Goal: Task Accomplishment & Management: Manage account settings

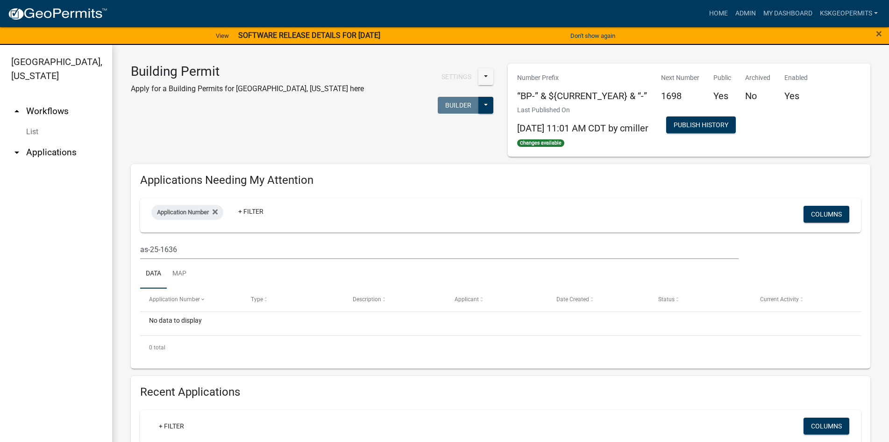
scroll to position [93, 0]
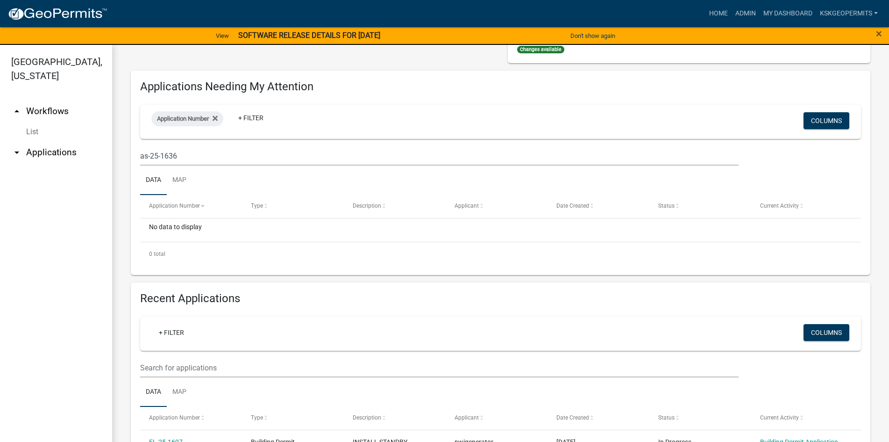
click at [50, 100] on link "arrow_drop_up Workflows" at bounding box center [56, 111] width 112 height 22
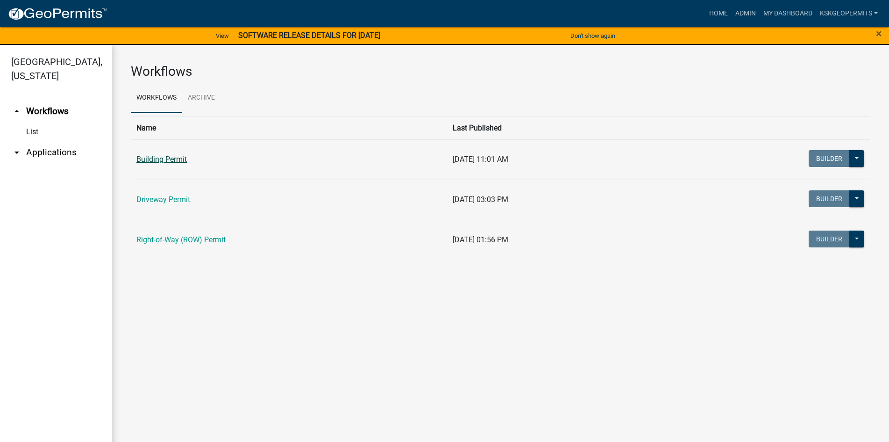
click at [157, 157] on link "Building Permit" at bounding box center [161, 159] width 50 height 9
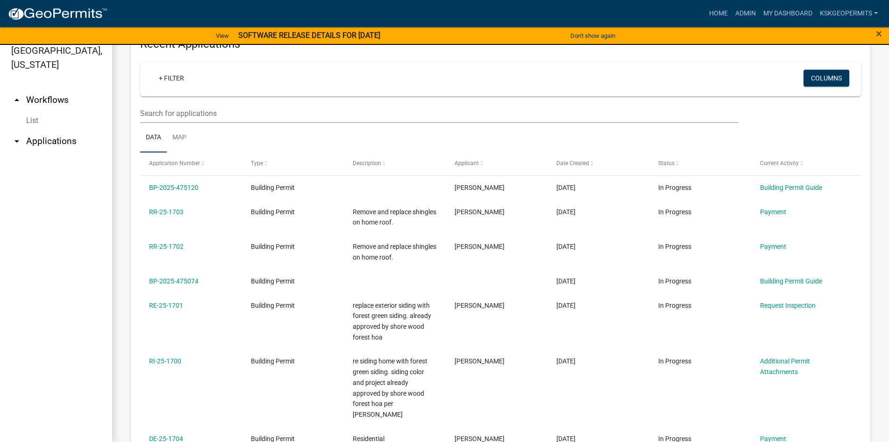
scroll to position [280, 0]
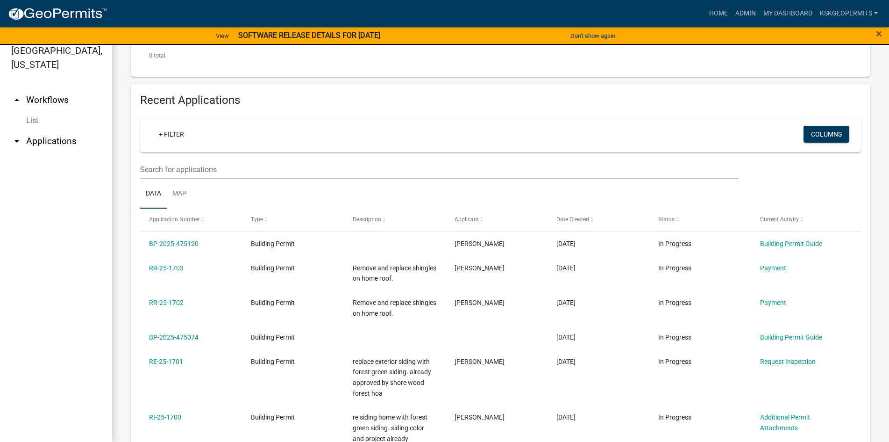
click at [57, 130] on link "arrow_drop_down Applications" at bounding box center [56, 141] width 112 height 22
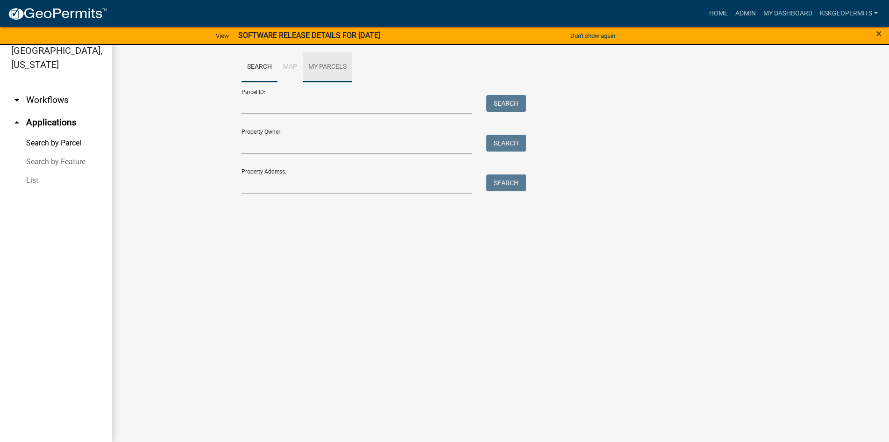
click at [325, 67] on link "My Parcels" at bounding box center [328, 67] width 50 height 30
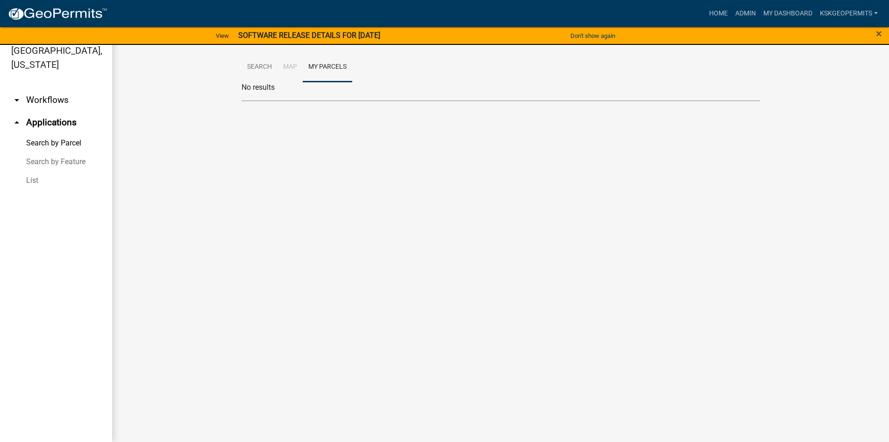
click at [289, 67] on li "Map" at bounding box center [290, 67] width 25 height 30
click at [254, 64] on link "Search" at bounding box center [260, 67] width 36 height 30
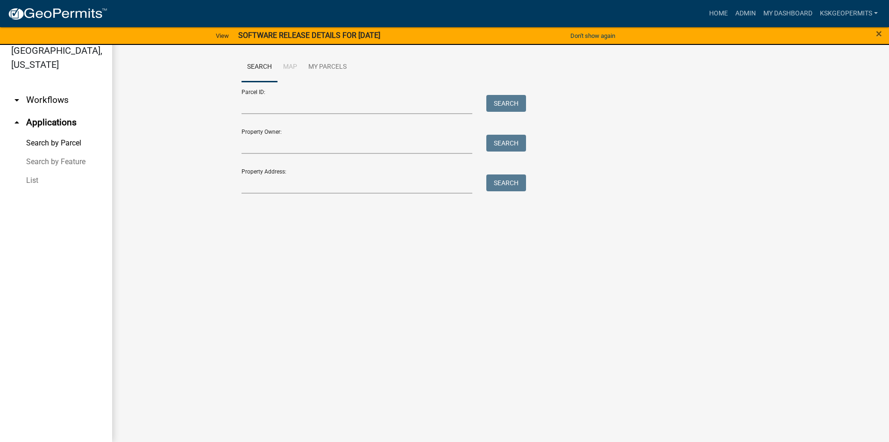
click at [62, 152] on link "Search by Feature" at bounding box center [56, 161] width 112 height 19
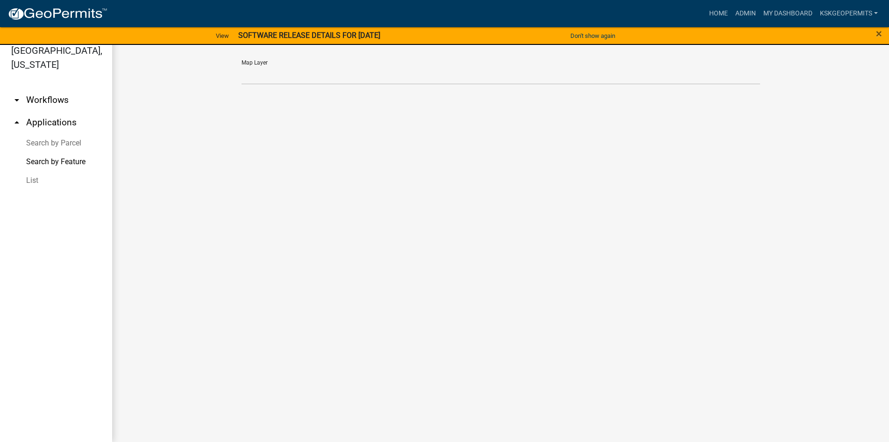
click at [52, 111] on link "arrow_drop_up Applications" at bounding box center [56, 122] width 112 height 22
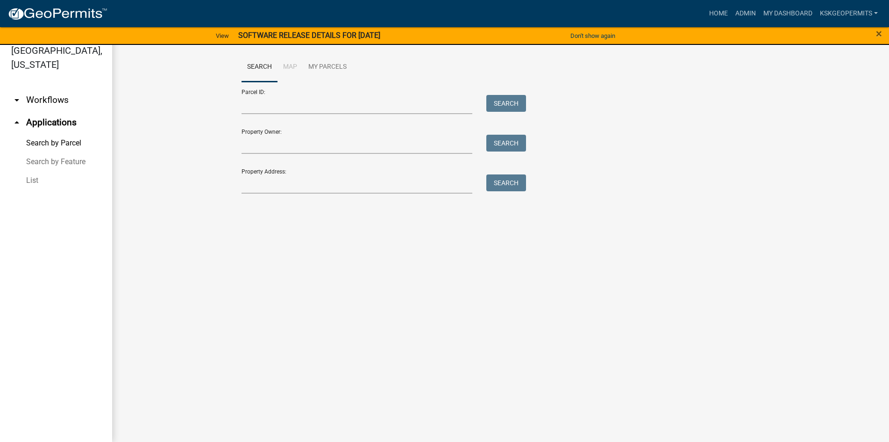
click at [52, 89] on link "arrow_drop_down Workflows" at bounding box center [56, 100] width 112 height 22
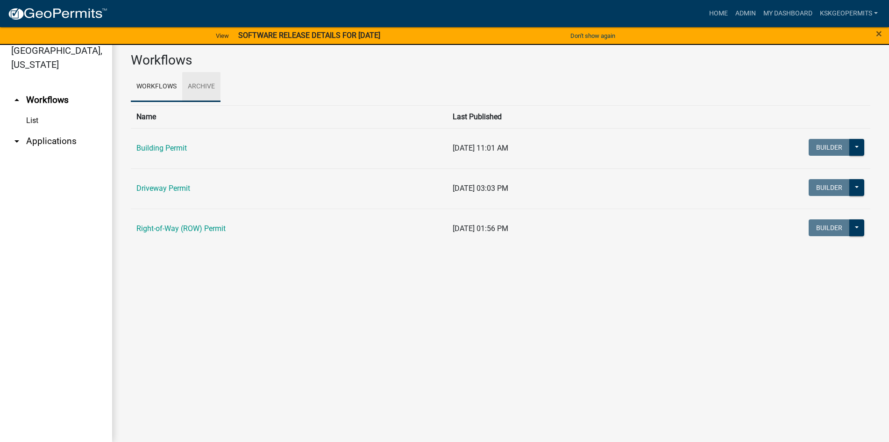
click at [198, 83] on link "Archive" at bounding box center [201, 87] width 38 height 30
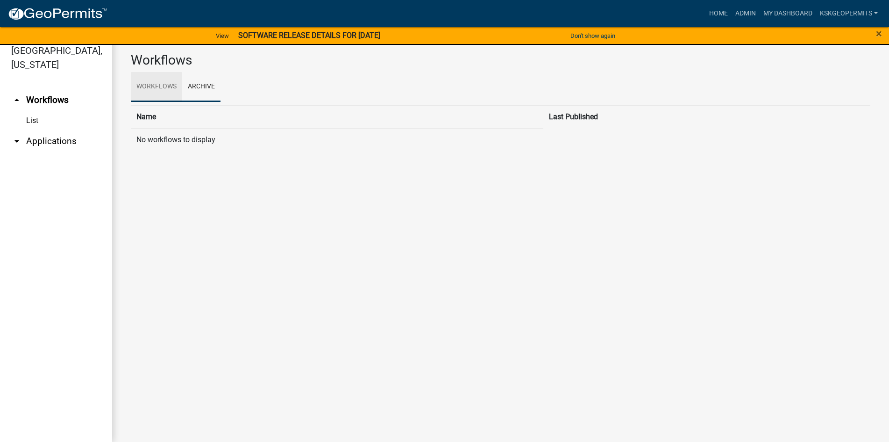
click at [147, 83] on link "Workflows" at bounding box center [156, 87] width 51 height 30
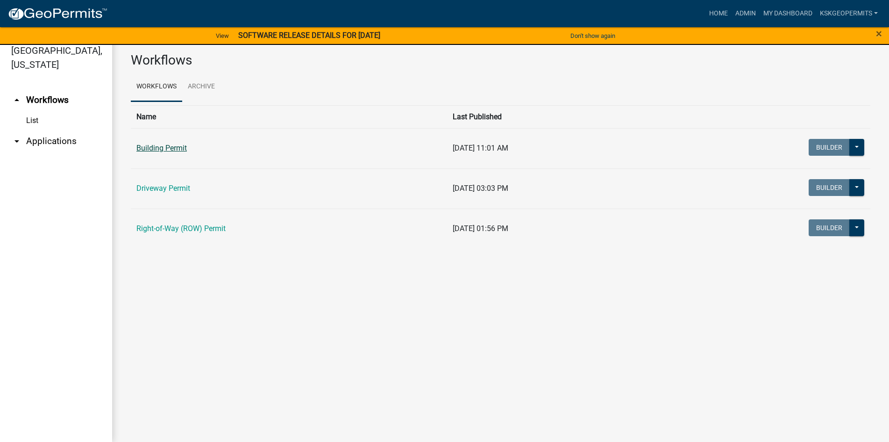
click at [161, 148] on link "Building Permit" at bounding box center [161, 147] width 50 height 9
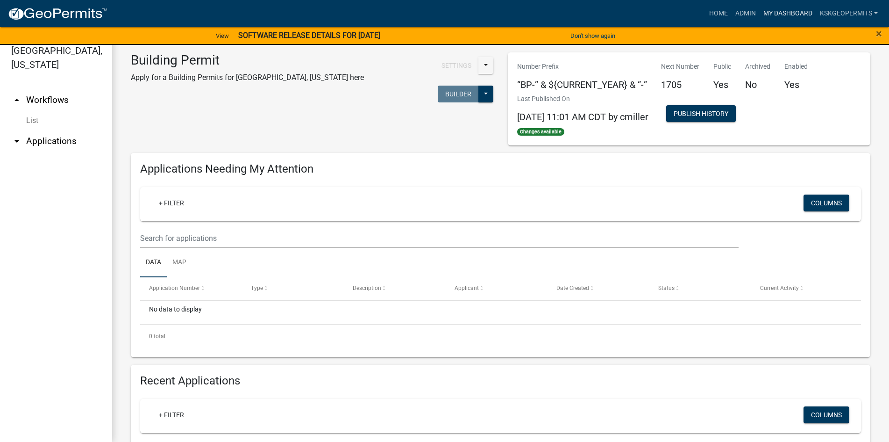
click at [778, 14] on link "My Dashboard" at bounding box center [788, 14] width 57 height 18
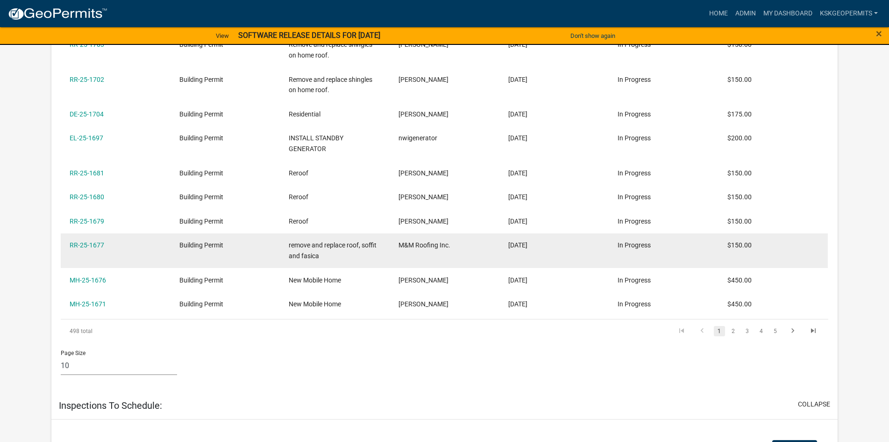
scroll to position [234, 0]
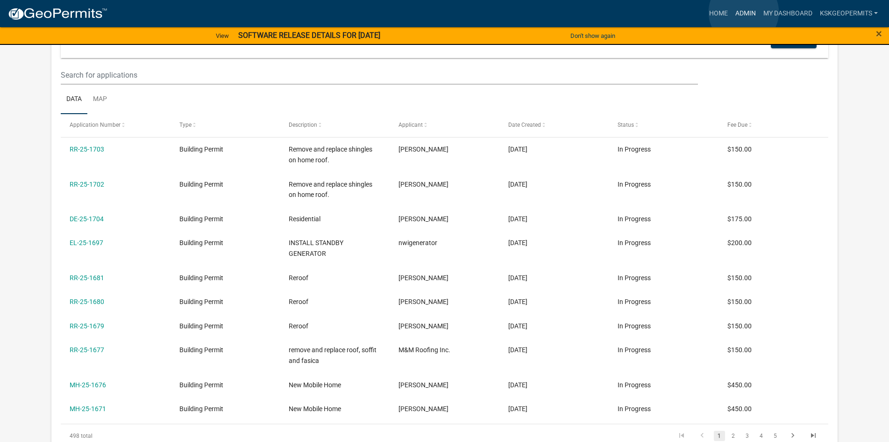
click at [744, 12] on link "Admin" at bounding box center [746, 14] width 28 height 18
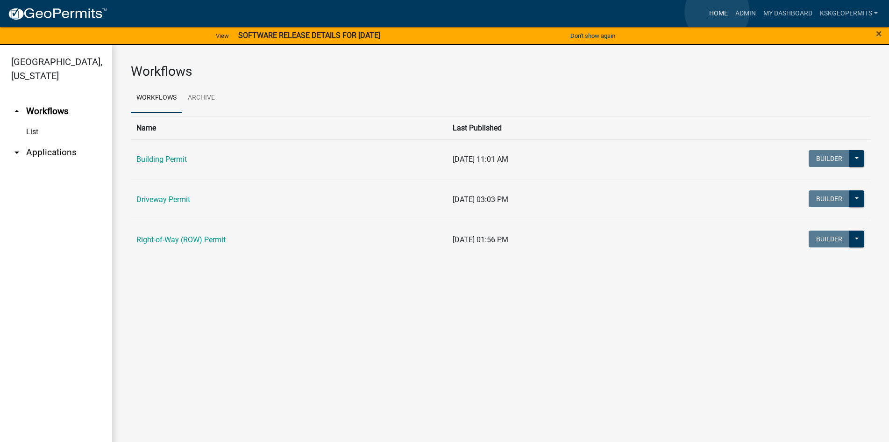
click at [717, 12] on link "Home" at bounding box center [719, 14] width 26 height 18
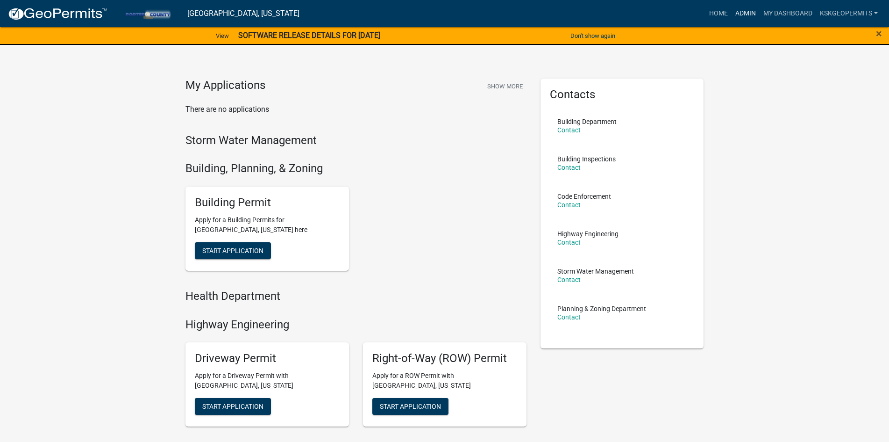
click at [740, 13] on link "Admin" at bounding box center [746, 14] width 28 height 18
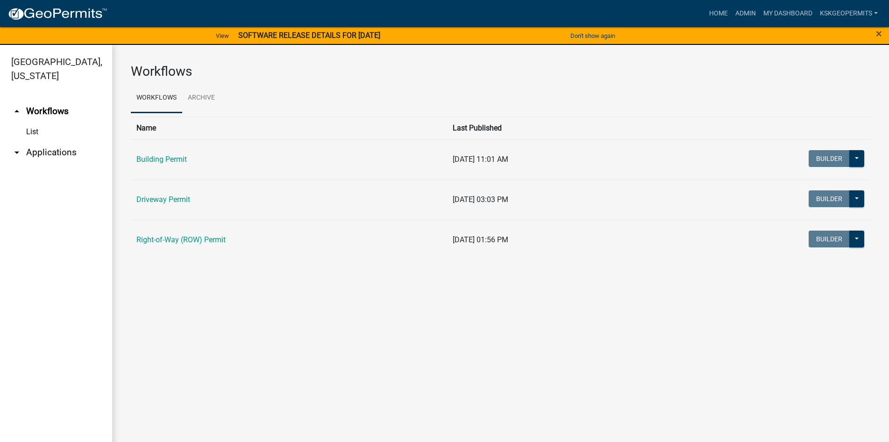
click at [47, 100] on link "arrow_drop_up Workflows" at bounding box center [56, 111] width 112 height 22
click at [164, 157] on link "Building Permit" at bounding box center [161, 159] width 50 height 9
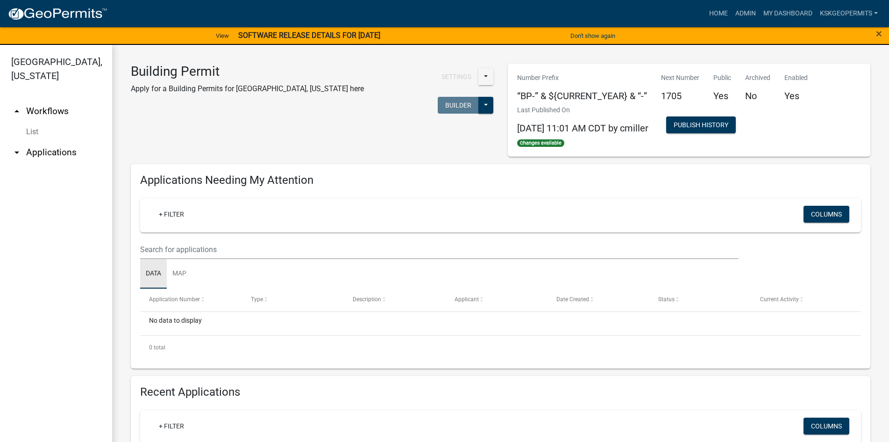
click at [155, 272] on link "Data" at bounding box center [153, 274] width 27 height 30
click at [202, 297] on span at bounding box center [203, 299] width 6 height 7
click at [200, 301] on span at bounding box center [203, 299] width 6 height 7
click at [172, 302] on span "Application Number" at bounding box center [174, 299] width 51 height 7
click at [170, 214] on link "+ Filter" at bounding box center [171, 214] width 40 height 17
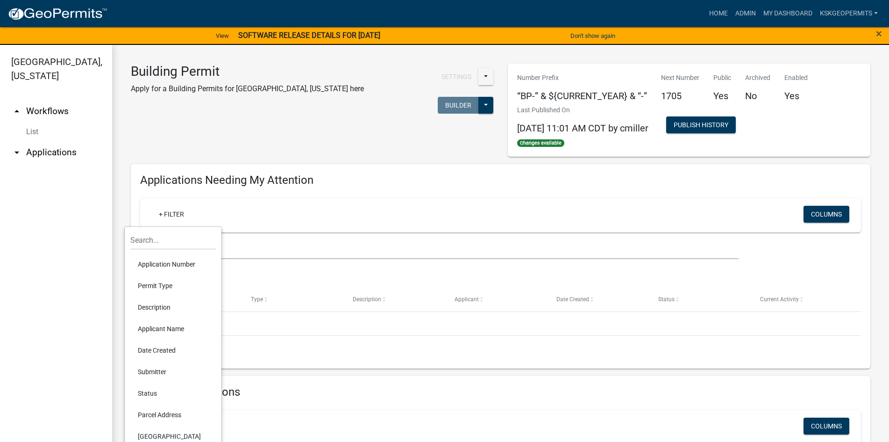
click at [170, 264] on li "Application Number" at bounding box center [173, 263] width 86 height 21
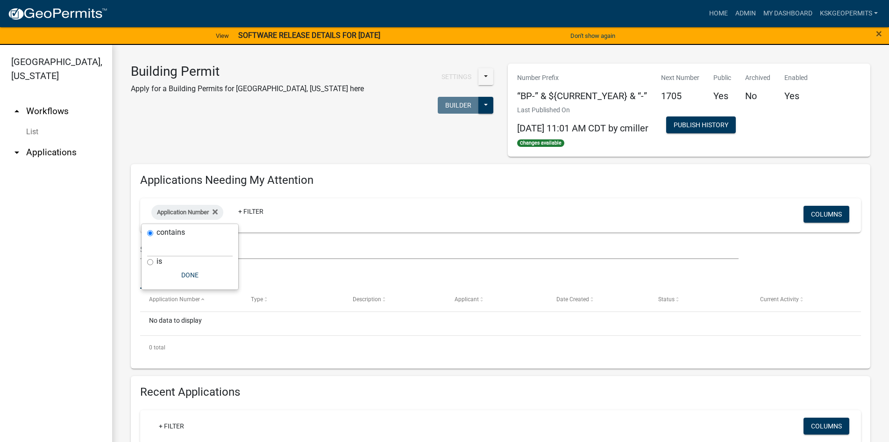
click at [150, 262] on input "is" at bounding box center [150, 262] width 6 height 6
radio input "true"
click at [150, 233] on input "contains" at bounding box center [150, 233] width 6 height 6
radio input "true"
click at [192, 274] on button "Done" at bounding box center [190, 274] width 86 height 17
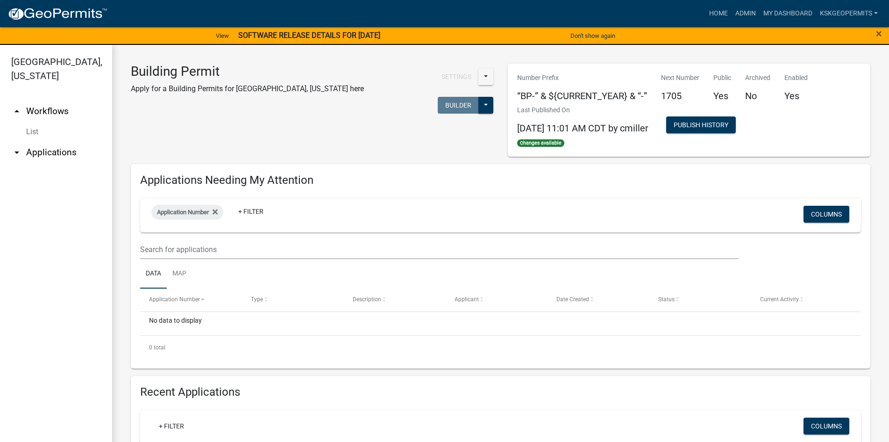
drag, startPoint x: 217, startPoint y: 211, endPoint x: 278, endPoint y: 211, distance: 61.2
click at [278, 211] on div "Application Number + Filter" at bounding box center [381, 215] width 475 height 24
click at [256, 211] on link "+ Filter" at bounding box center [251, 211] width 40 height 17
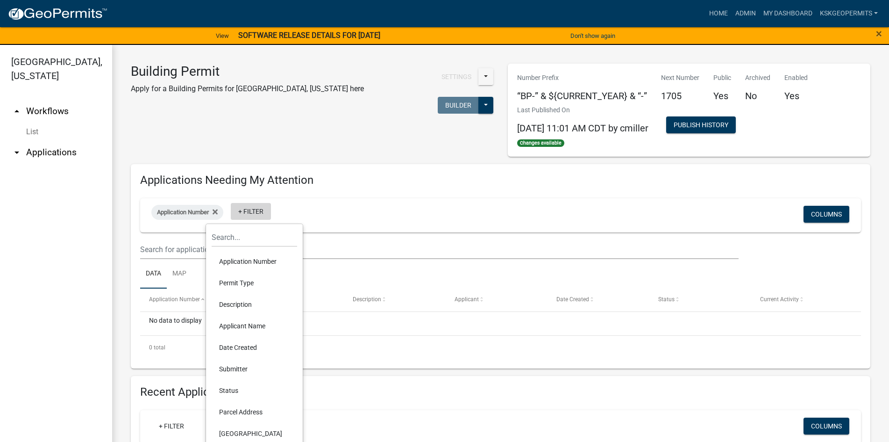
click at [256, 211] on link "+ Filter" at bounding box center [251, 211] width 40 height 17
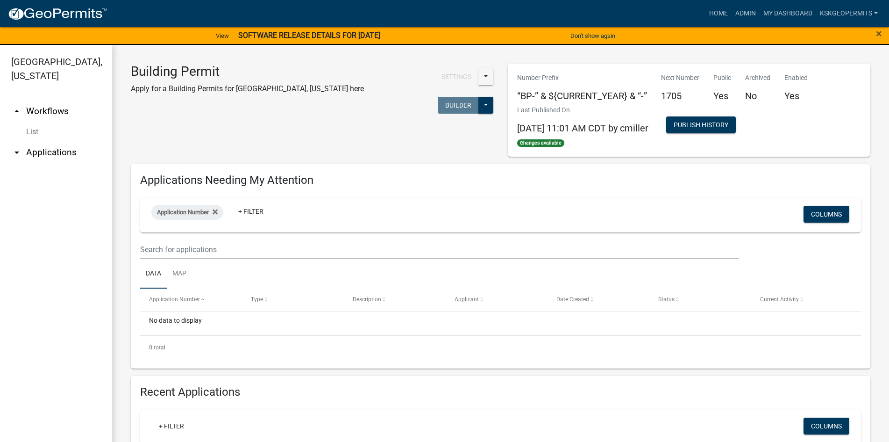
click at [312, 212] on div "Application Number + Filter" at bounding box center [381, 215] width 475 height 24
click at [168, 320] on div "No data to display" at bounding box center [500, 323] width 721 height 23
click at [151, 320] on div "No data to display" at bounding box center [500, 323] width 721 height 23
click at [482, 75] on button at bounding box center [485, 76] width 15 height 17
click at [480, 75] on button at bounding box center [485, 76] width 15 height 17
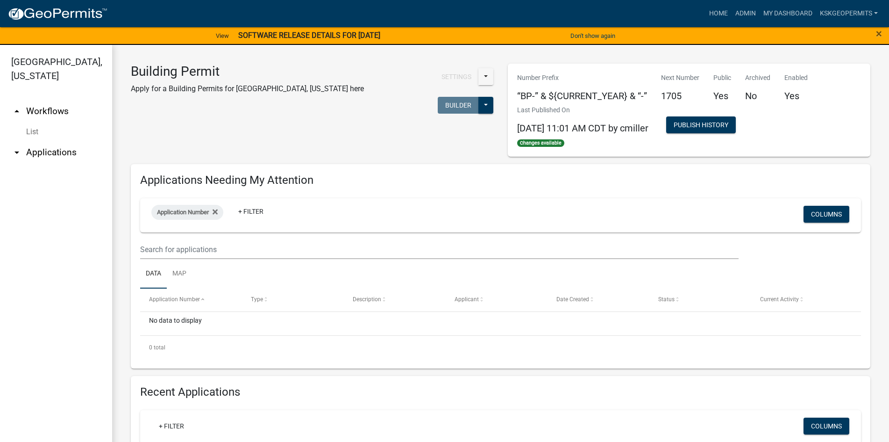
drag, startPoint x: 660, startPoint y: 94, endPoint x: 686, endPoint y: 96, distance: 25.7
click at [661, 94] on h5 "1705" at bounding box center [680, 95] width 38 height 11
click at [677, 96] on h5 "1705" at bounding box center [680, 95] width 38 height 11
click at [665, 93] on h5 "1705" at bounding box center [680, 95] width 38 height 11
drag, startPoint x: 660, startPoint y: 95, endPoint x: 689, endPoint y: 94, distance: 29.0
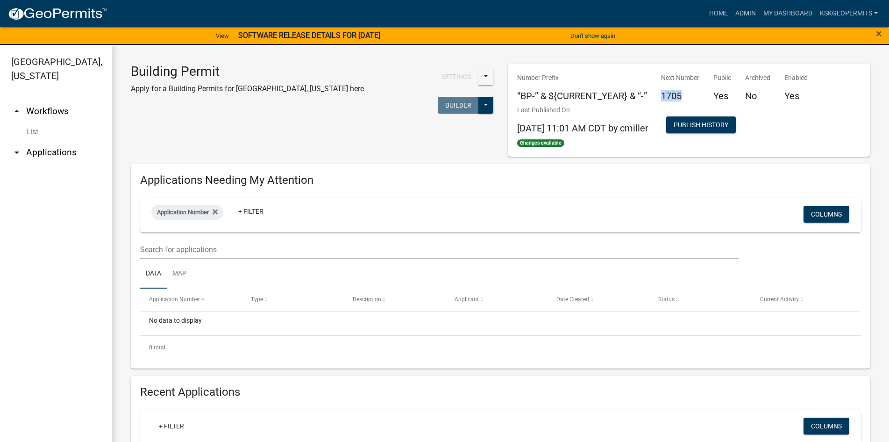
click at [689, 94] on h5 "1705" at bounding box center [680, 95] width 38 height 11
click at [656, 126] on div "Last Published On [DATE] 11:01 AM CDT by cmiller Changes available" at bounding box center [582, 126] width 145 height 42
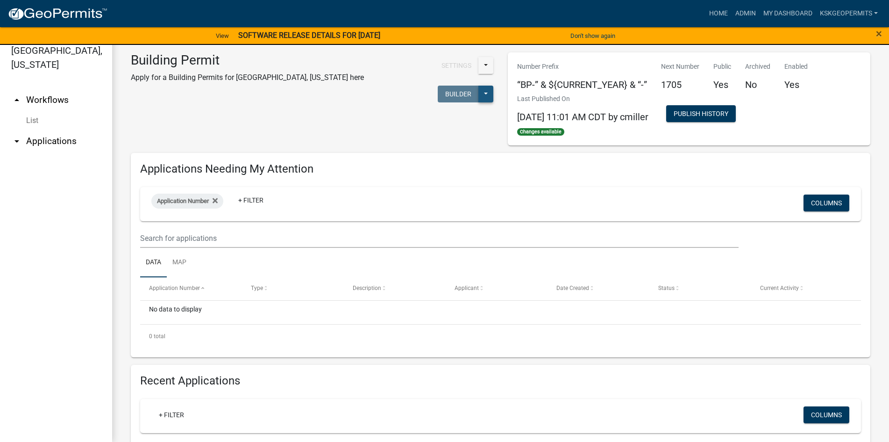
click at [478, 86] on button at bounding box center [485, 94] width 15 height 17
click at [416, 103] on div "Published Start Application" at bounding box center [455, 129] width 78 height 52
click at [47, 89] on link "arrow_drop_up Workflows" at bounding box center [56, 100] width 112 height 22
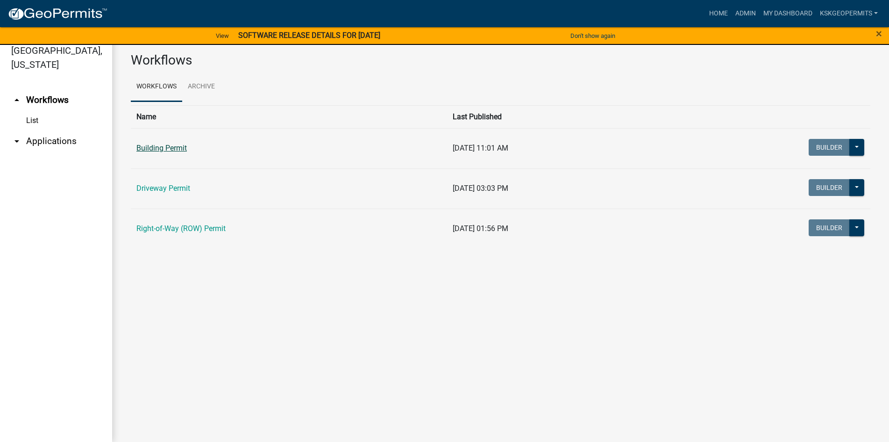
click at [160, 148] on link "Building Permit" at bounding box center [161, 147] width 50 height 9
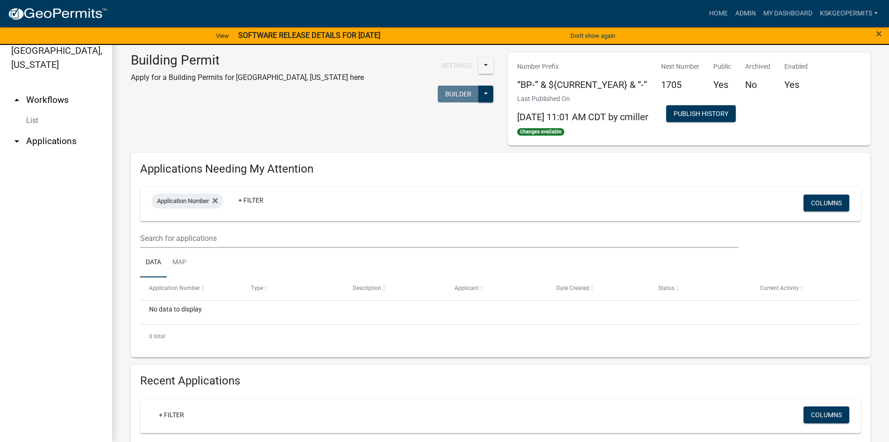
click at [28, 111] on link "List" at bounding box center [56, 120] width 112 height 19
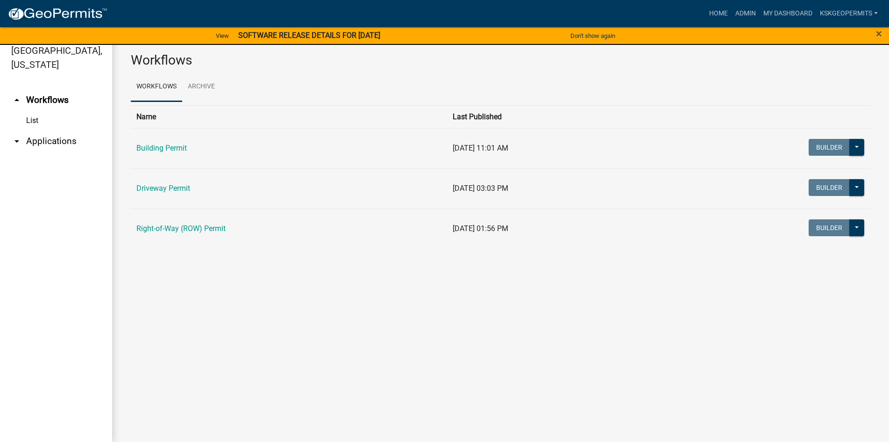
click at [61, 51] on link "[GEOGRAPHIC_DATA], [US_STATE]" at bounding box center [52, 57] width 105 height 33
click at [799, 13] on link "My Dashboard" at bounding box center [788, 14] width 57 height 18
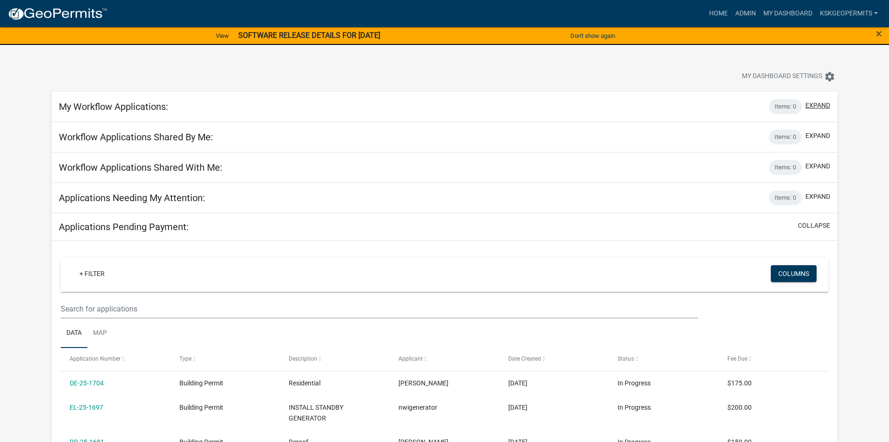
click at [821, 106] on button "expand" at bounding box center [818, 105] width 25 height 10
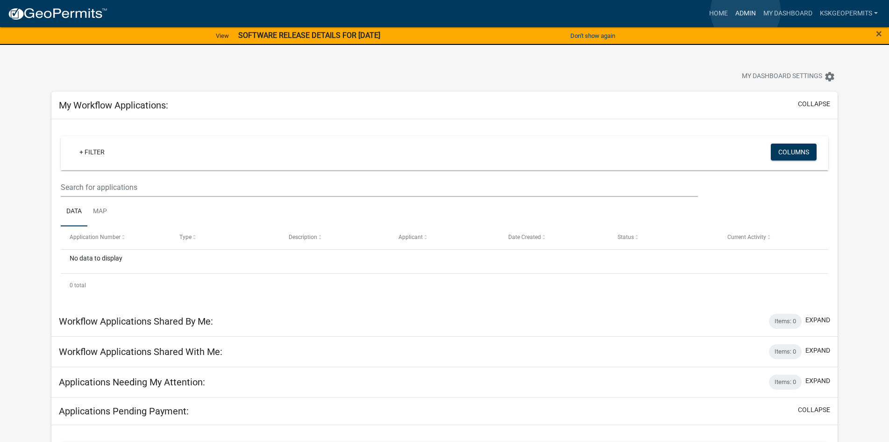
click at [746, 11] on link "Admin" at bounding box center [746, 14] width 28 height 18
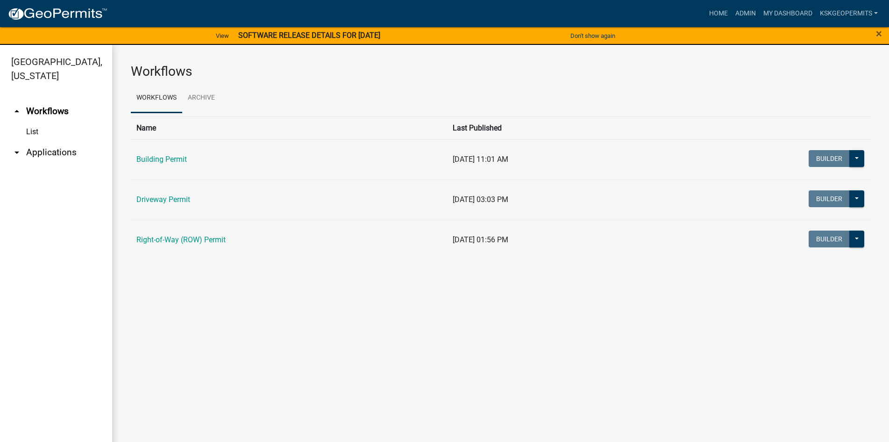
click at [36, 357] on ul "arrow_drop_up Workflows List arrow_drop_down Applications Search by Parcel Sear…" at bounding box center [56, 273] width 112 height 360
click at [791, 13] on link "My Dashboard" at bounding box center [788, 14] width 57 height 18
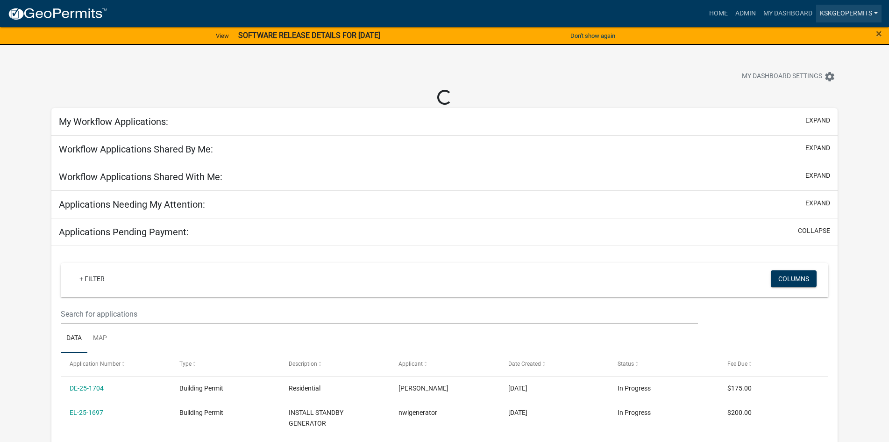
click at [830, 12] on link "KSKgeopermits" at bounding box center [848, 14] width 65 height 18
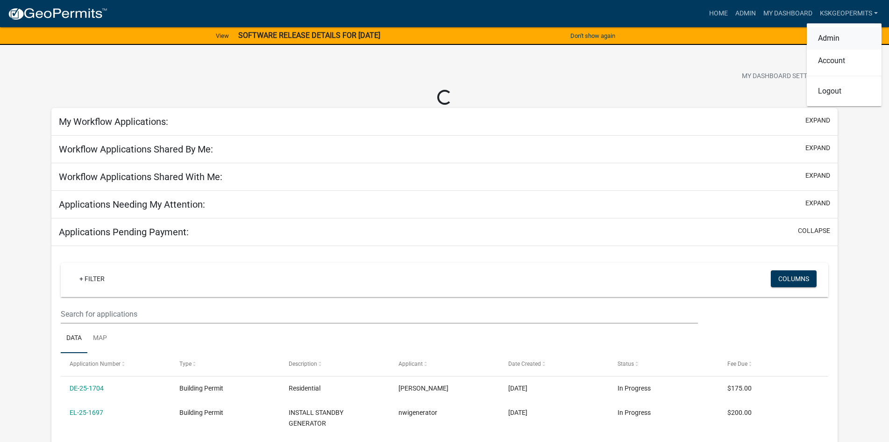
click at [835, 36] on link "Admin" at bounding box center [844, 38] width 75 height 22
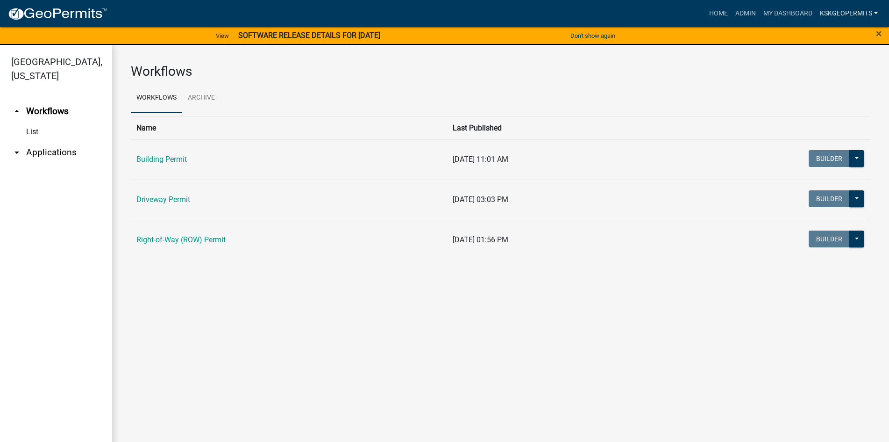
click at [841, 14] on link "KSKgeopermits" at bounding box center [848, 14] width 65 height 18
click at [831, 63] on link "Account" at bounding box center [844, 61] width 75 height 22
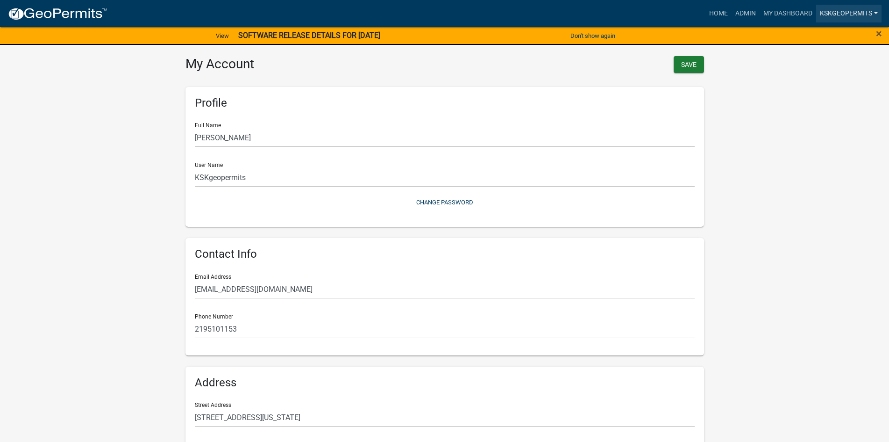
click at [838, 11] on link "KSKgeopermits" at bounding box center [848, 14] width 65 height 18
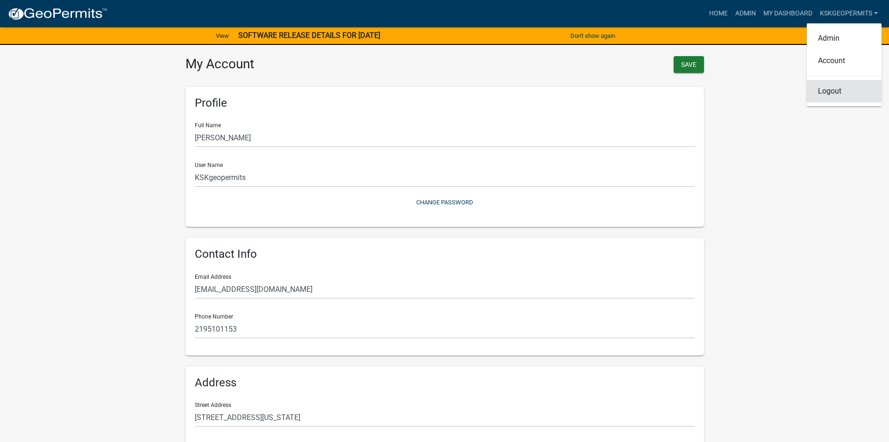
click at [831, 92] on link "Logout" at bounding box center [844, 91] width 75 height 22
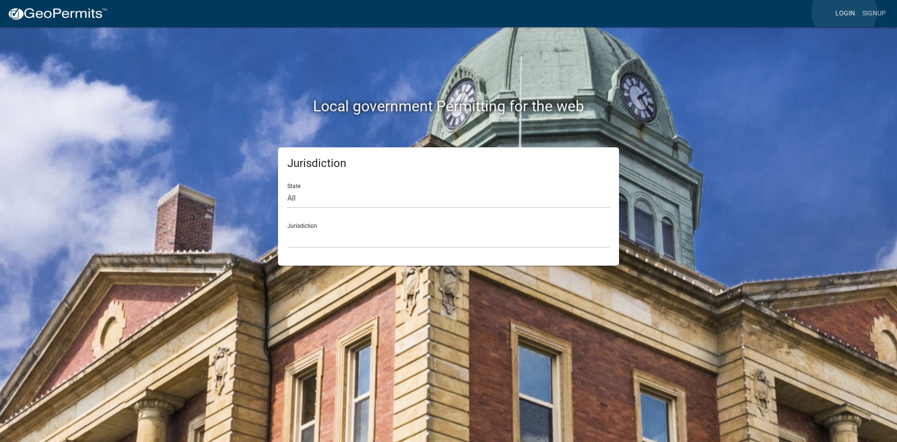
click at [844, 12] on link "Login" at bounding box center [845, 14] width 27 height 18
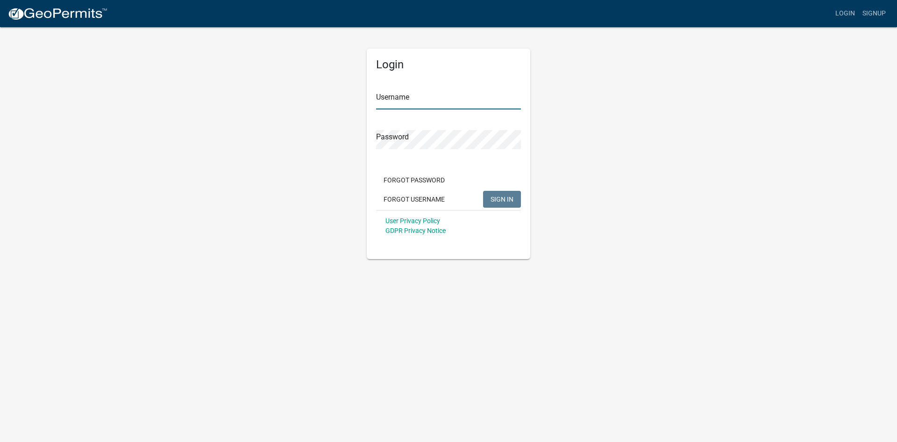
click at [449, 102] on input "Username" at bounding box center [448, 99] width 145 height 19
type input "KSKgeopermits"
click at [483, 191] on button "SIGN IN" at bounding box center [502, 199] width 38 height 17
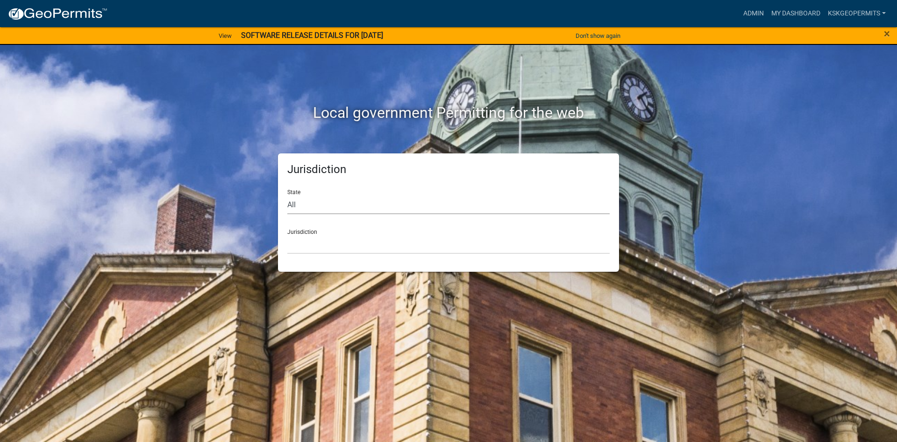
click at [292, 203] on select "All [US_STATE] [US_STATE] [US_STATE] [US_STATE] [US_STATE] [US_STATE] [US_STATE…" at bounding box center [448, 204] width 322 height 19
select select "[US_STATE]"
click at [287, 195] on select "All [US_STATE] [US_STATE] [US_STATE] [US_STATE] [US_STATE] [US_STATE] [US_STATE…" at bounding box center [448, 204] width 322 height 19
click at [301, 232] on div "Jurisdiction City of [GEOGRAPHIC_DATA], [US_STATE] City of [GEOGRAPHIC_DATA], […" at bounding box center [448, 237] width 322 height 32
click at [290, 233] on div "Jurisdiction City of [GEOGRAPHIC_DATA], [US_STATE] City of [GEOGRAPHIC_DATA], […" at bounding box center [448, 237] width 322 height 32
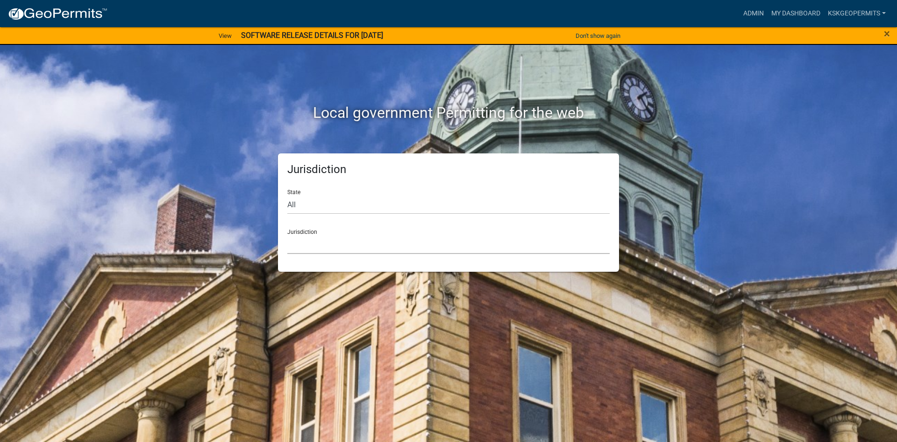
click at [294, 244] on select "City of [GEOGRAPHIC_DATA], [US_STATE] City of [GEOGRAPHIC_DATA], [US_STATE] Cit…" at bounding box center [448, 244] width 322 height 19
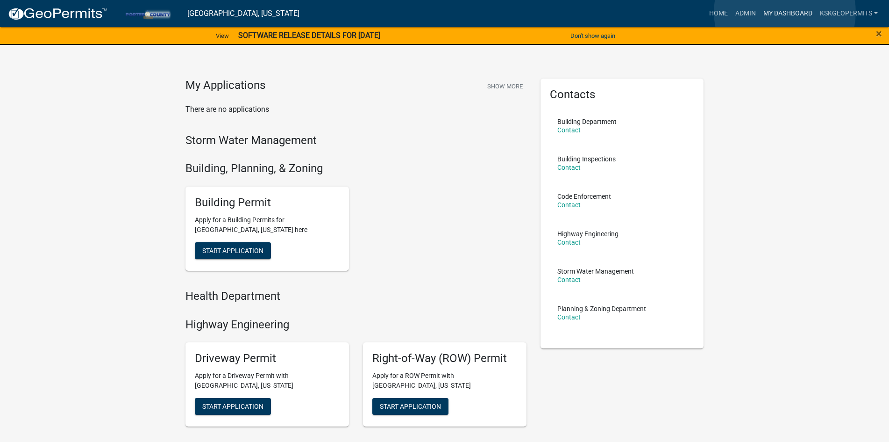
click at [786, 13] on link "My Dashboard" at bounding box center [788, 14] width 57 height 18
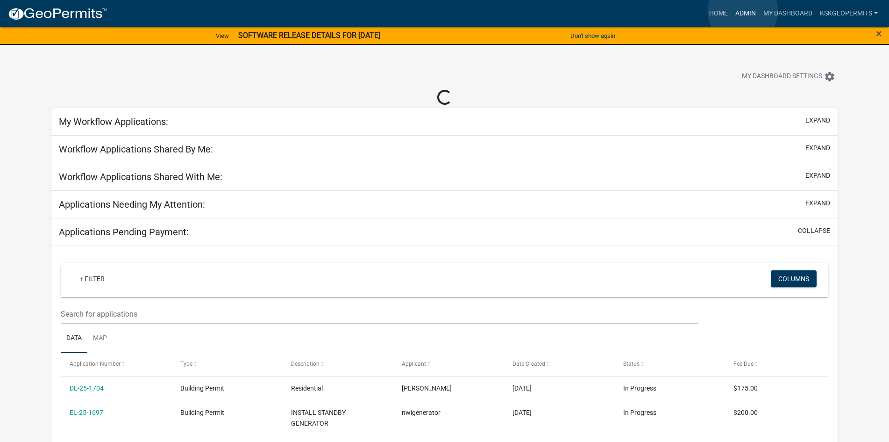
click at [743, 11] on link "Admin" at bounding box center [746, 14] width 28 height 18
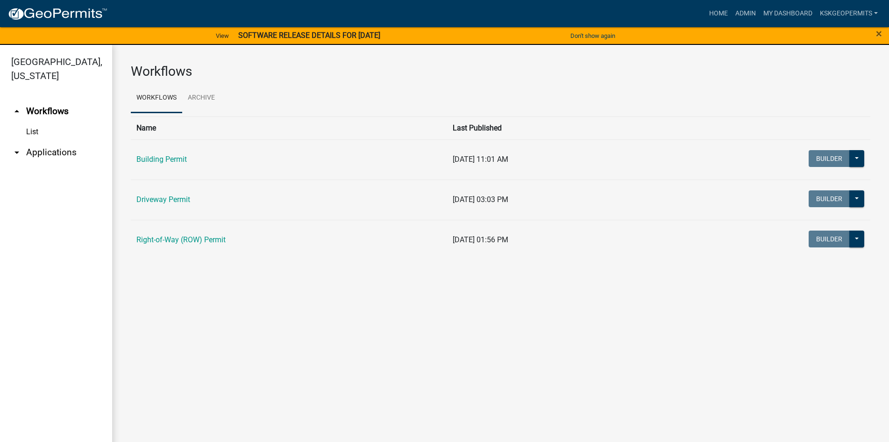
click at [14, 106] on icon "arrow_drop_up" at bounding box center [16, 111] width 11 height 11
click at [15, 106] on icon "arrow_drop_up" at bounding box center [16, 111] width 11 height 11
click at [38, 100] on link "arrow_drop_up Workflows" at bounding box center [56, 111] width 112 height 22
click at [43, 100] on link "arrow_drop_up Workflows" at bounding box center [56, 111] width 112 height 22
click at [16, 106] on icon "arrow_drop_up" at bounding box center [16, 111] width 11 height 11
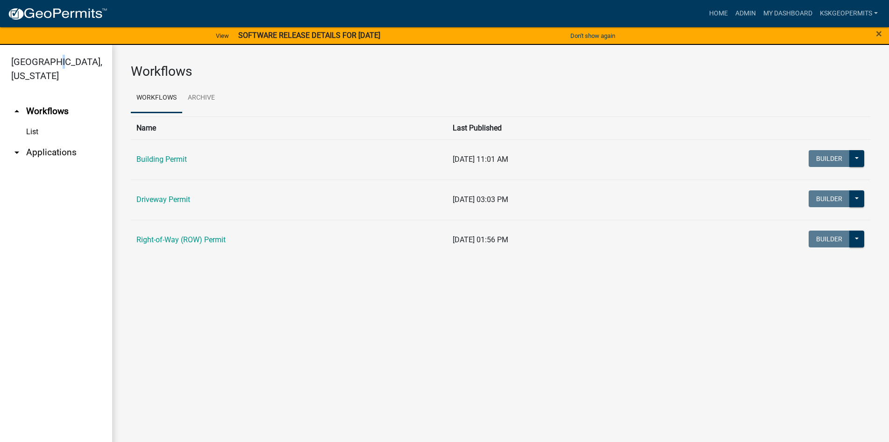
click at [48, 63] on link "[GEOGRAPHIC_DATA], [US_STATE]" at bounding box center [52, 68] width 105 height 33
click at [157, 94] on link "Workflows" at bounding box center [156, 98] width 51 height 30
click at [162, 99] on link "Workflows" at bounding box center [156, 98] width 51 height 30
drag, startPoint x: 150, startPoint y: 158, endPoint x: 144, endPoint y: 159, distance: 6.6
click at [144, 159] on link "Building Permit" at bounding box center [161, 159] width 50 height 9
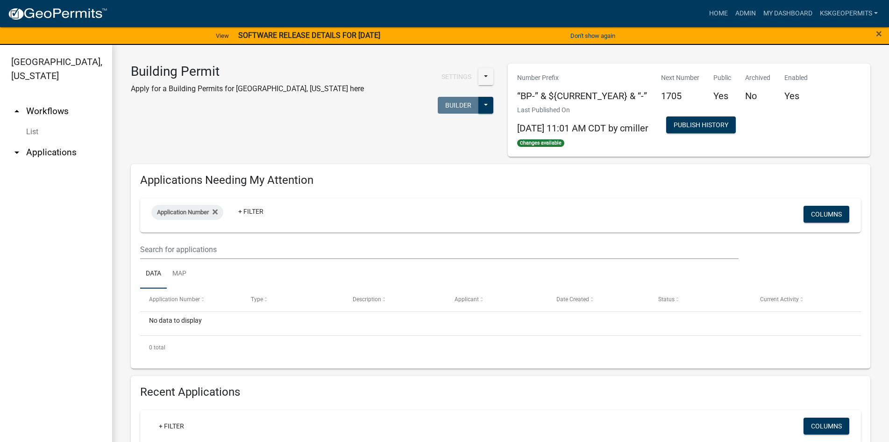
click at [181, 72] on h3 "Building Permit" at bounding box center [247, 72] width 233 height 16
click at [194, 98] on div "Building Permit Apply for a Building Permits for [GEOGRAPHIC_DATA], [US_STATE] …" at bounding box center [247, 92] width 247 height 57
click at [193, 209] on span "Application Number" at bounding box center [183, 211] width 52 height 7
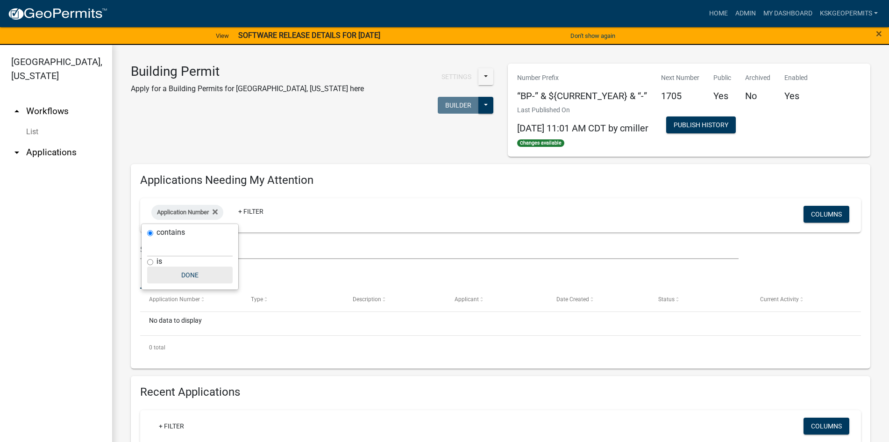
click at [188, 273] on button "Done" at bounding box center [190, 274] width 86 height 17
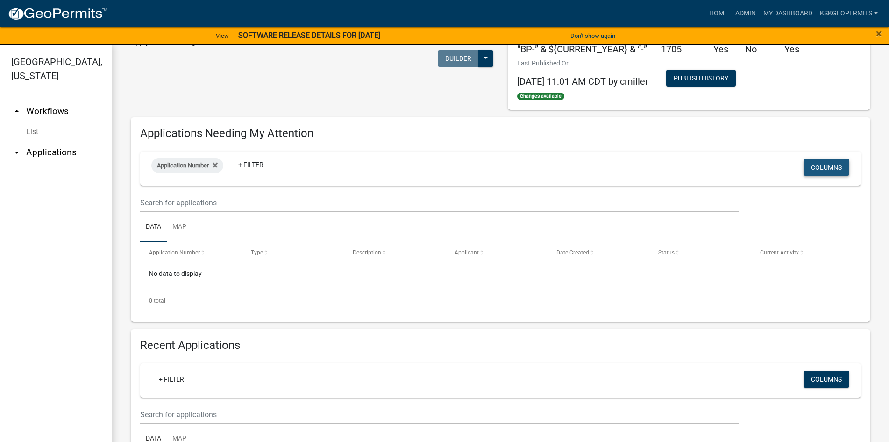
click at [821, 169] on button "Columns" at bounding box center [827, 167] width 46 height 17
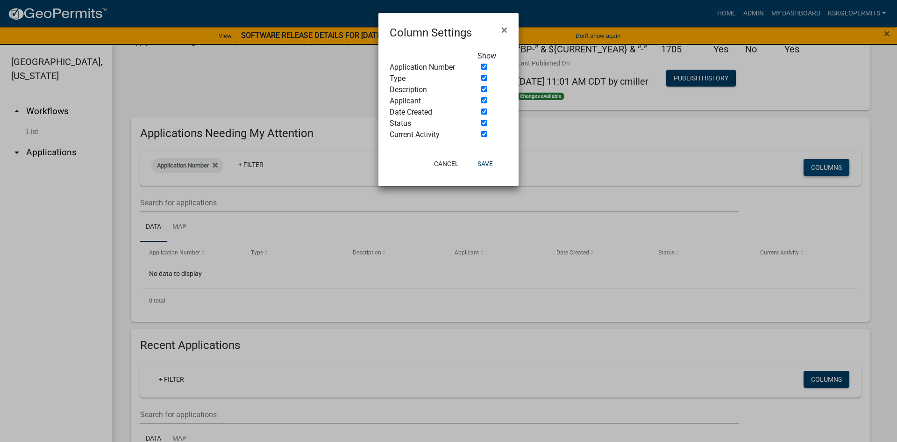
click at [821, 170] on ngb-modal-window "Column Settings × Show Application Number Type Description Applicant Date Creat…" at bounding box center [448, 221] width 897 height 442
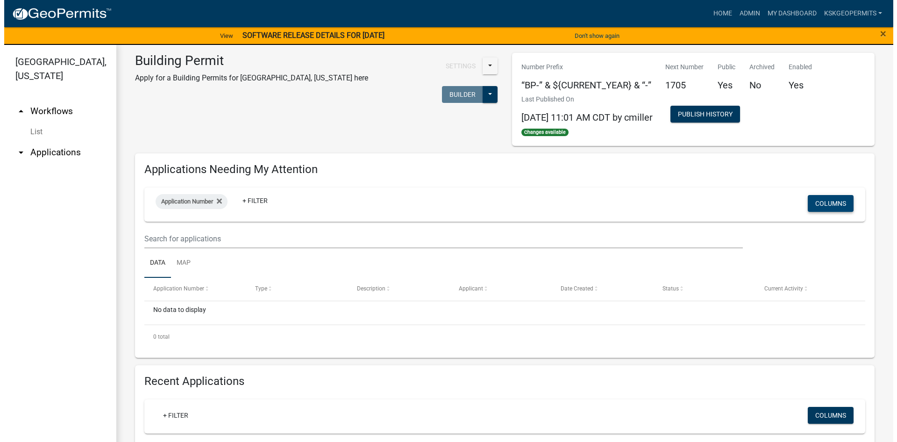
scroll to position [0, 0]
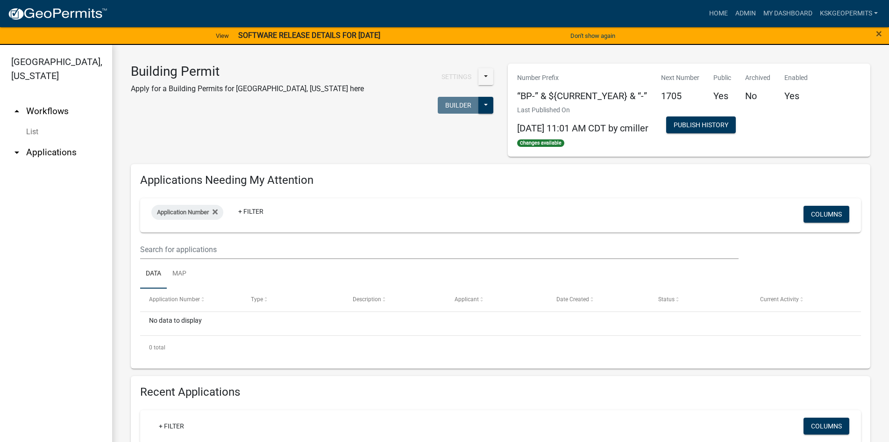
click at [277, 33] on strong "SOFTWARE RELEASE DETAILS FOR [DATE]" at bounding box center [309, 35] width 142 height 9
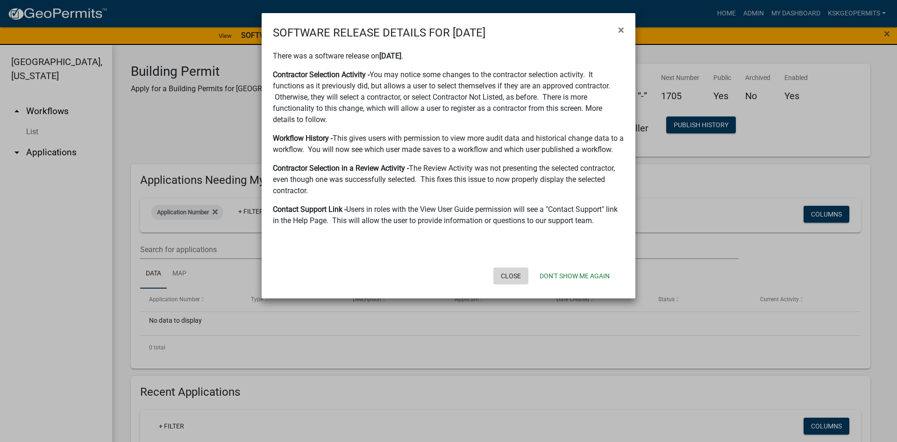
click at [516, 275] on button "Close" at bounding box center [510, 275] width 35 height 17
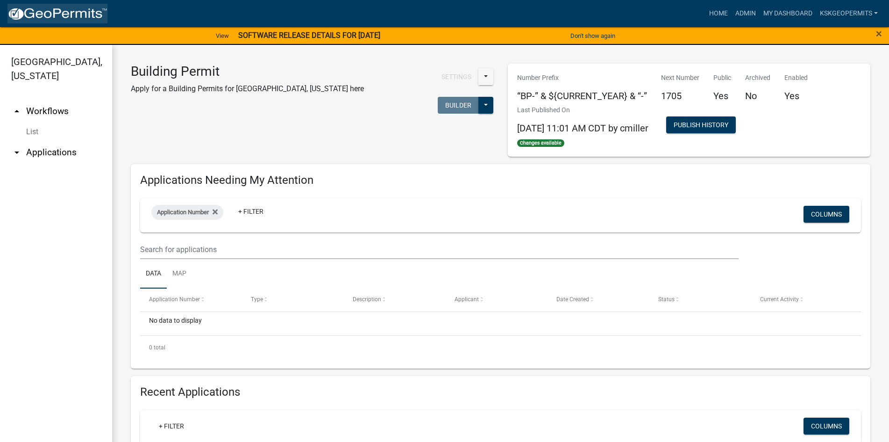
click at [66, 12] on img at bounding box center [57, 14] width 100 height 14
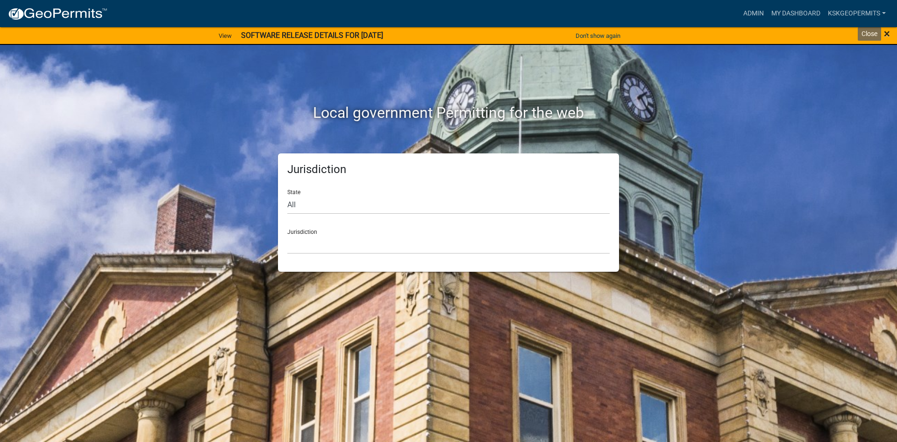
click at [886, 34] on span "×" at bounding box center [887, 33] width 6 height 13
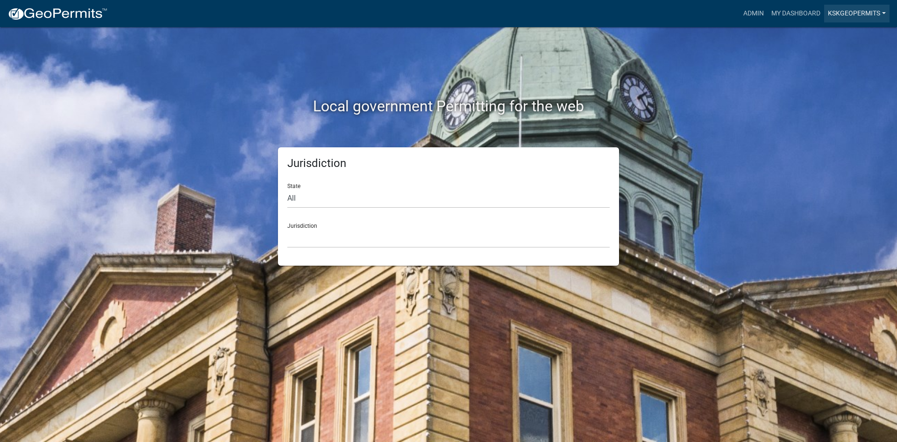
click at [855, 13] on link "KSKgeopermits" at bounding box center [856, 14] width 65 height 18
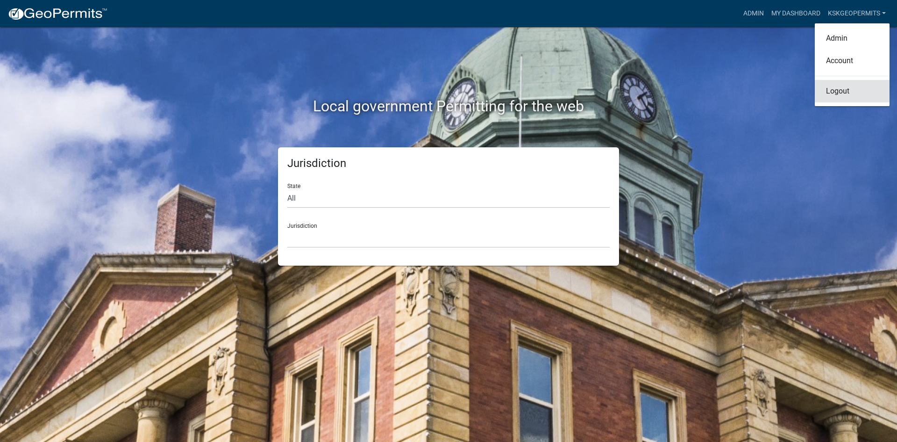
click at [837, 93] on link "Logout" at bounding box center [852, 91] width 75 height 22
